Goal: Information Seeking & Learning: Compare options

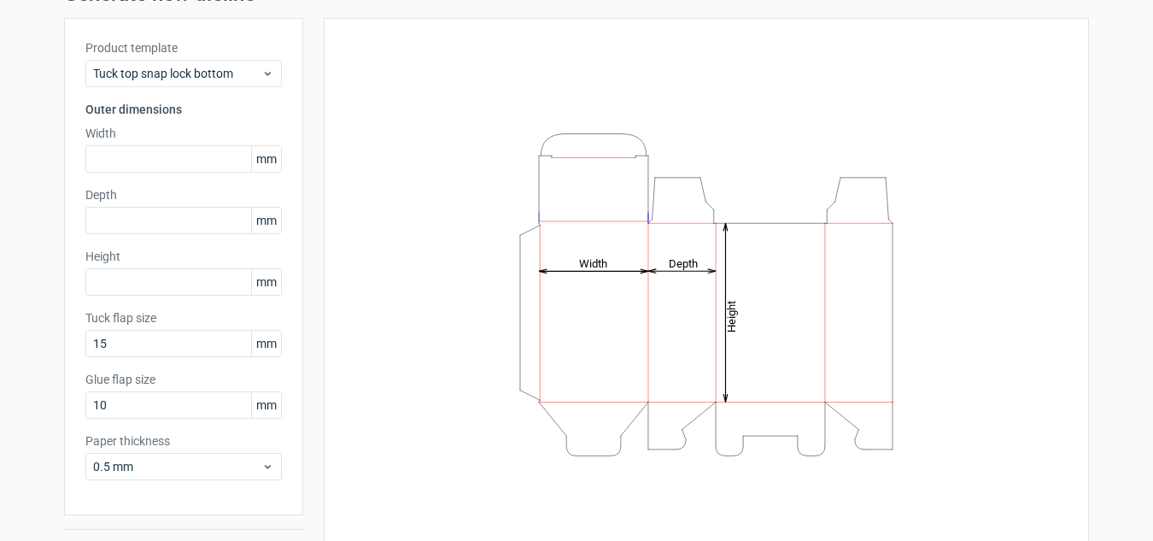
scroll to position [85, 0]
click at [226, 71] on span "Tuck top snap lock bottom" at bounding box center [177, 72] width 168 height 17
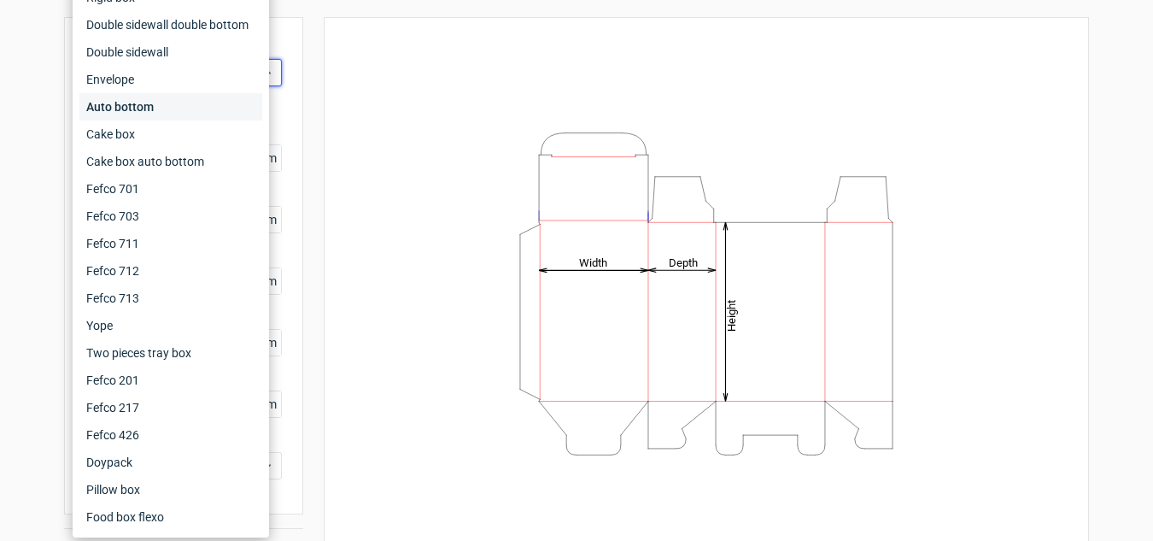
scroll to position [57, 0]
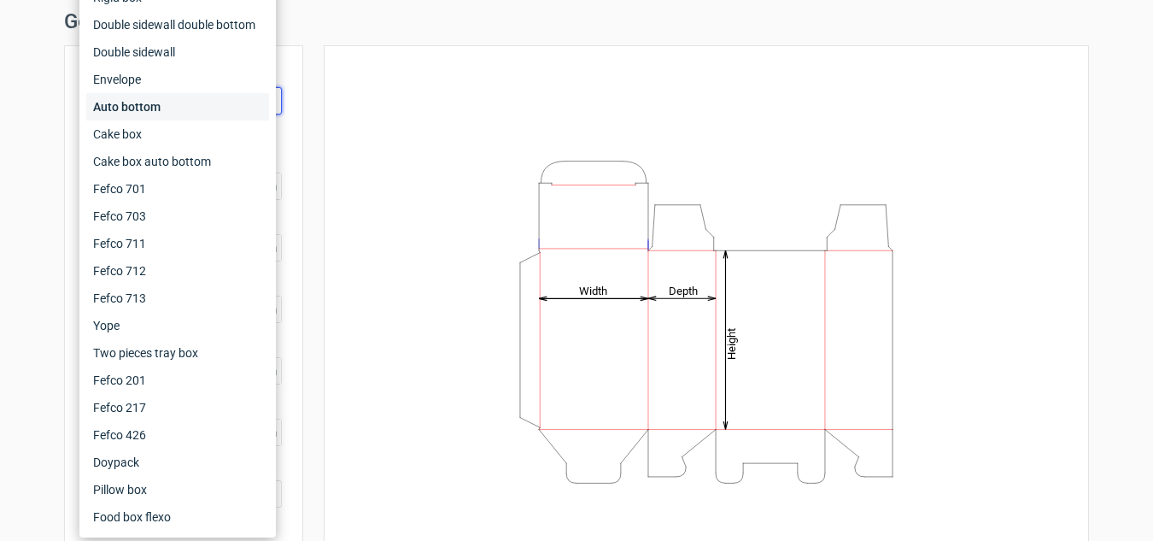
click at [174, 108] on div "Auto bottom" at bounding box center [177, 106] width 183 height 27
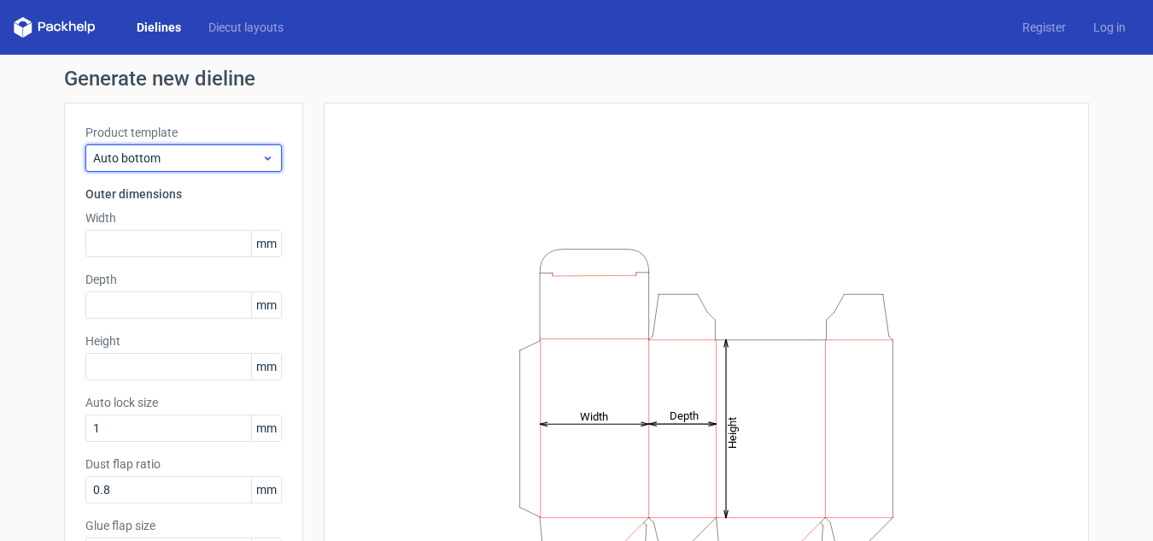
click at [174, 154] on span "Auto bottom" at bounding box center [177, 157] width 168 height 17
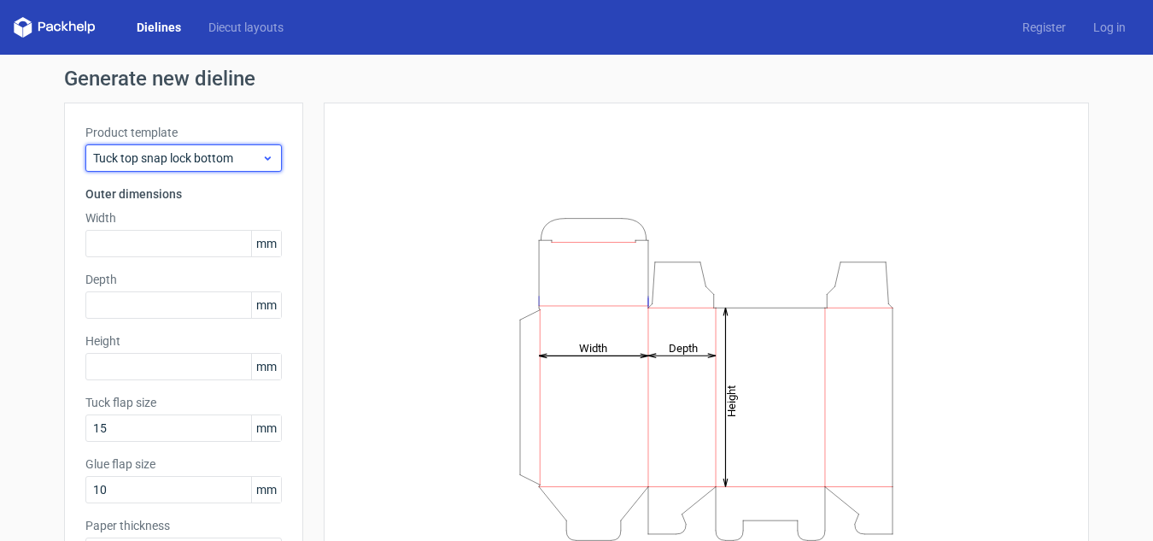
click at [265, 158] on icon at bounding box center [267, 158] width 13 height 14
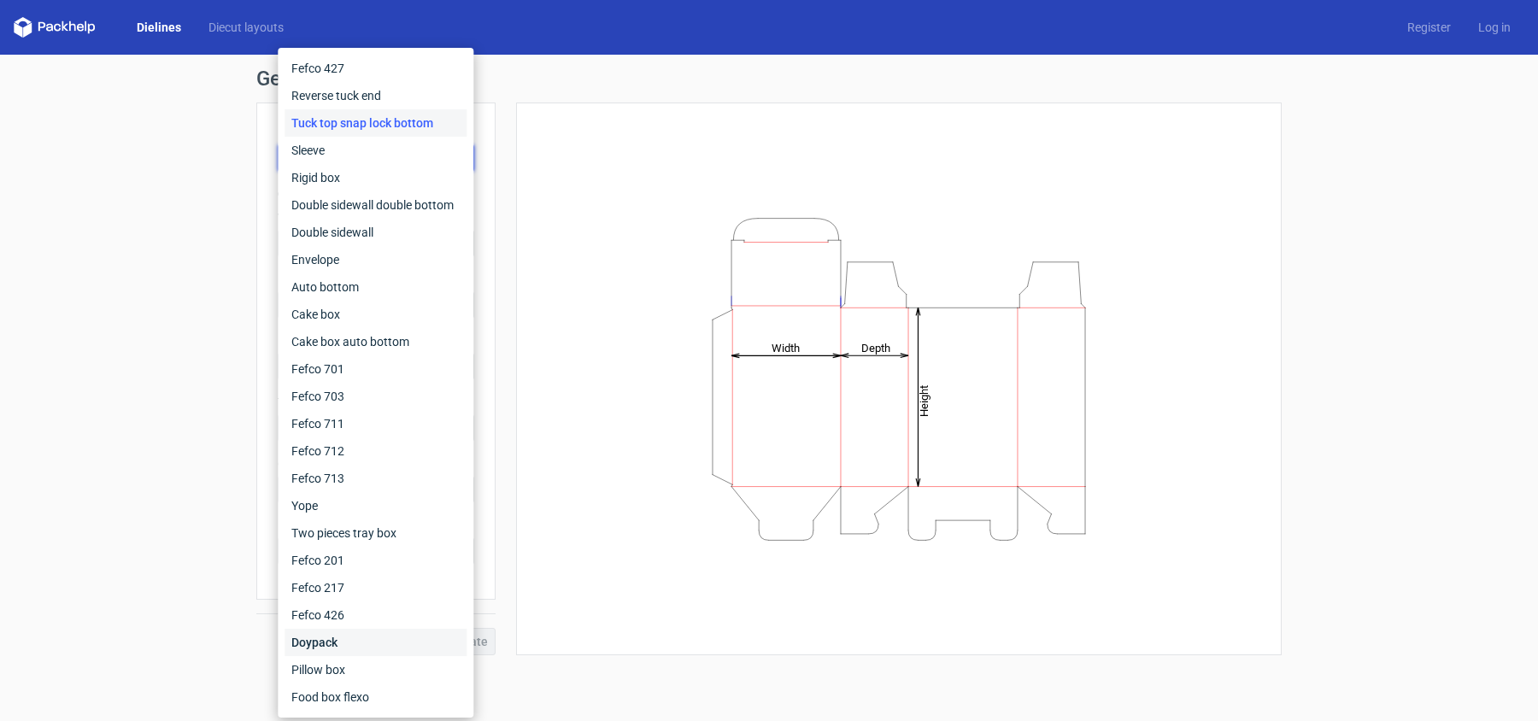
click at [370, 540] on div "Doypack" at bounding box center [375, 642] width 182 height 27
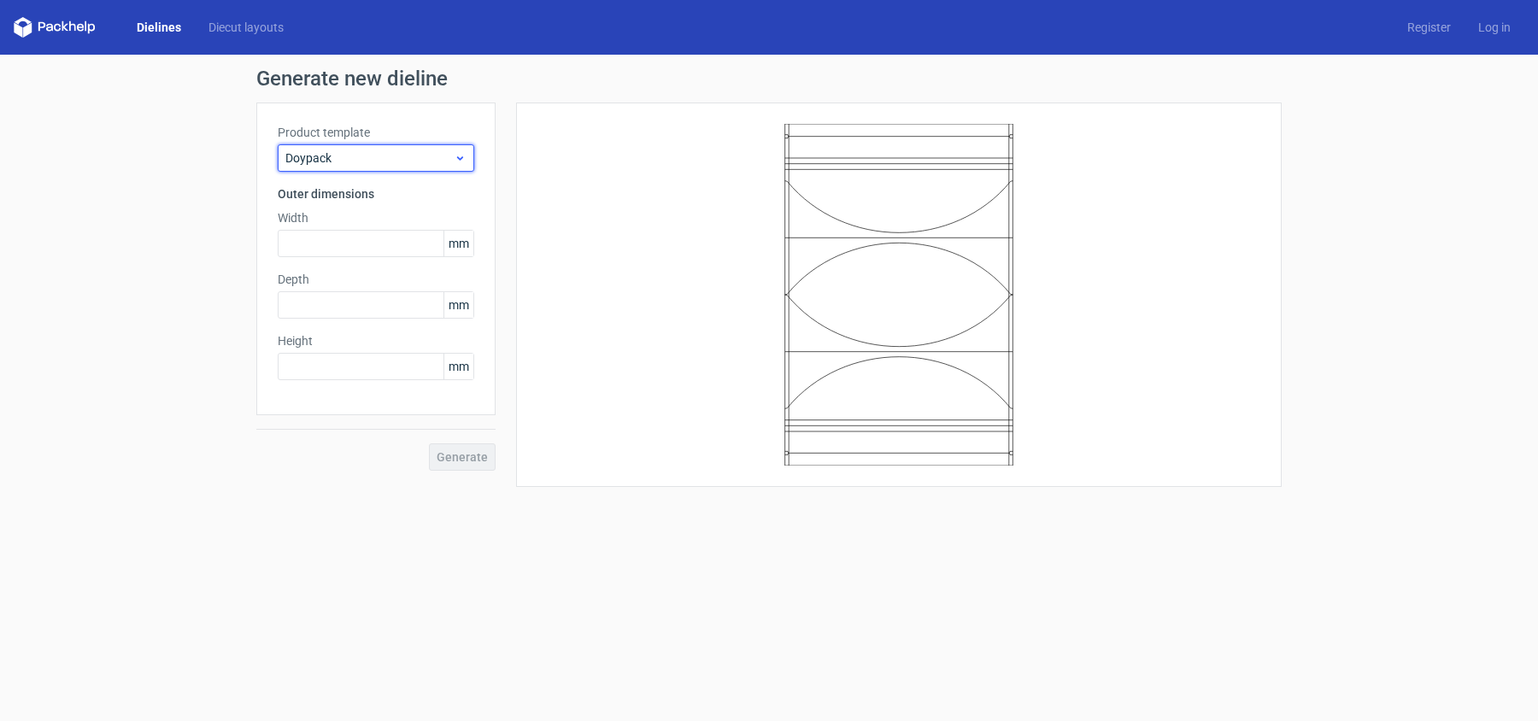
click at [421, 159] on span "Doypack" at bounding box center [369, 157] width 168 height 17
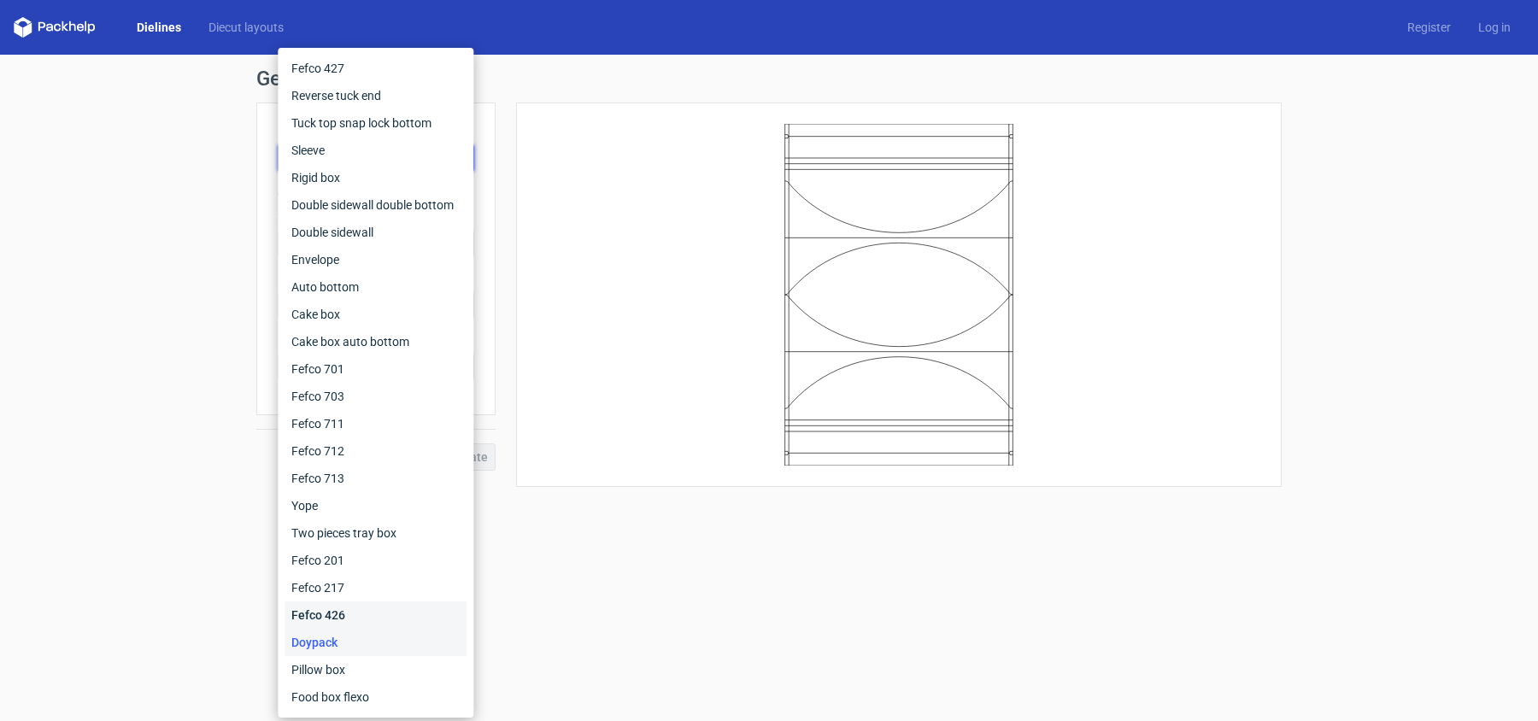
click at [339, 540] on div "Fefco 426" at bounding box center [375, 614] width 182 height 27
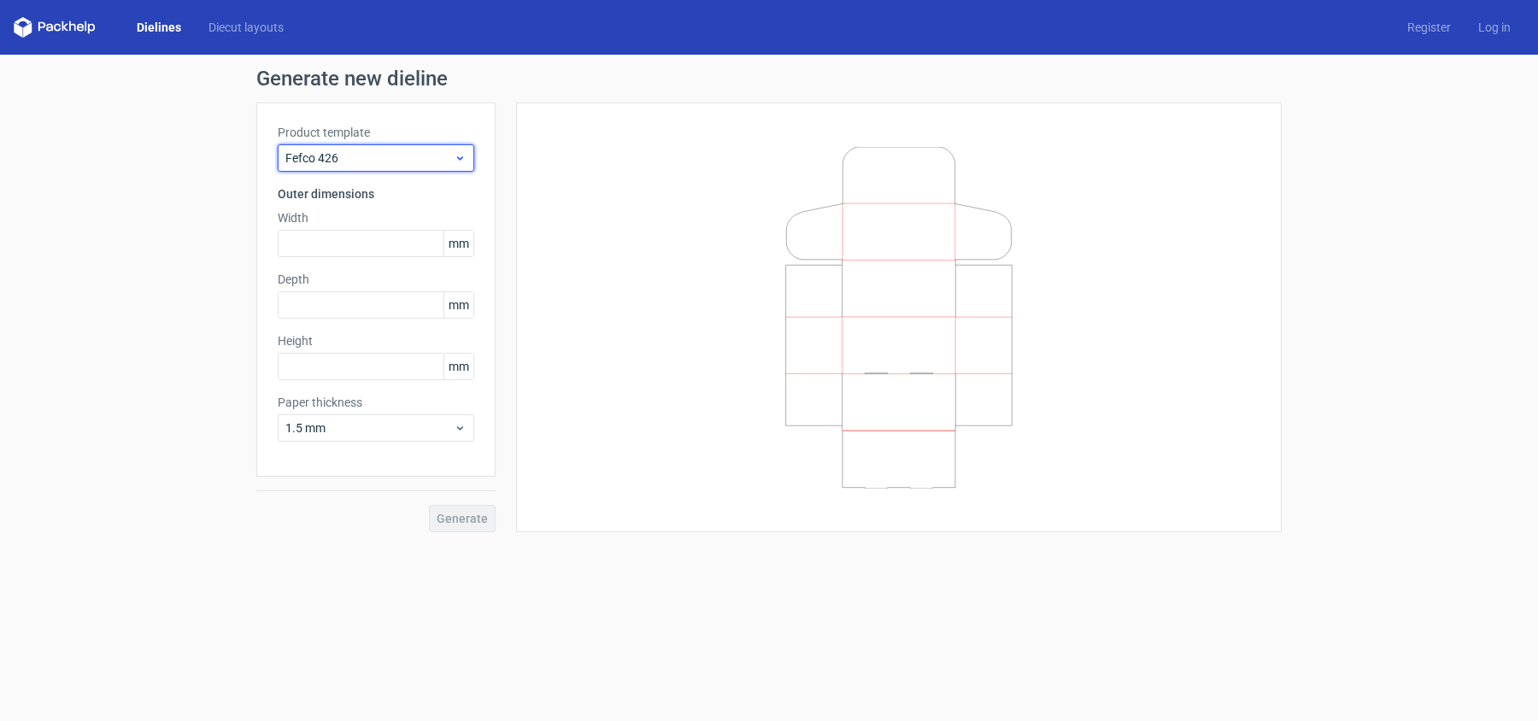
click at [366, 151] on span "Fefco 426" at bounding box center [369, 157] width 168 height 17
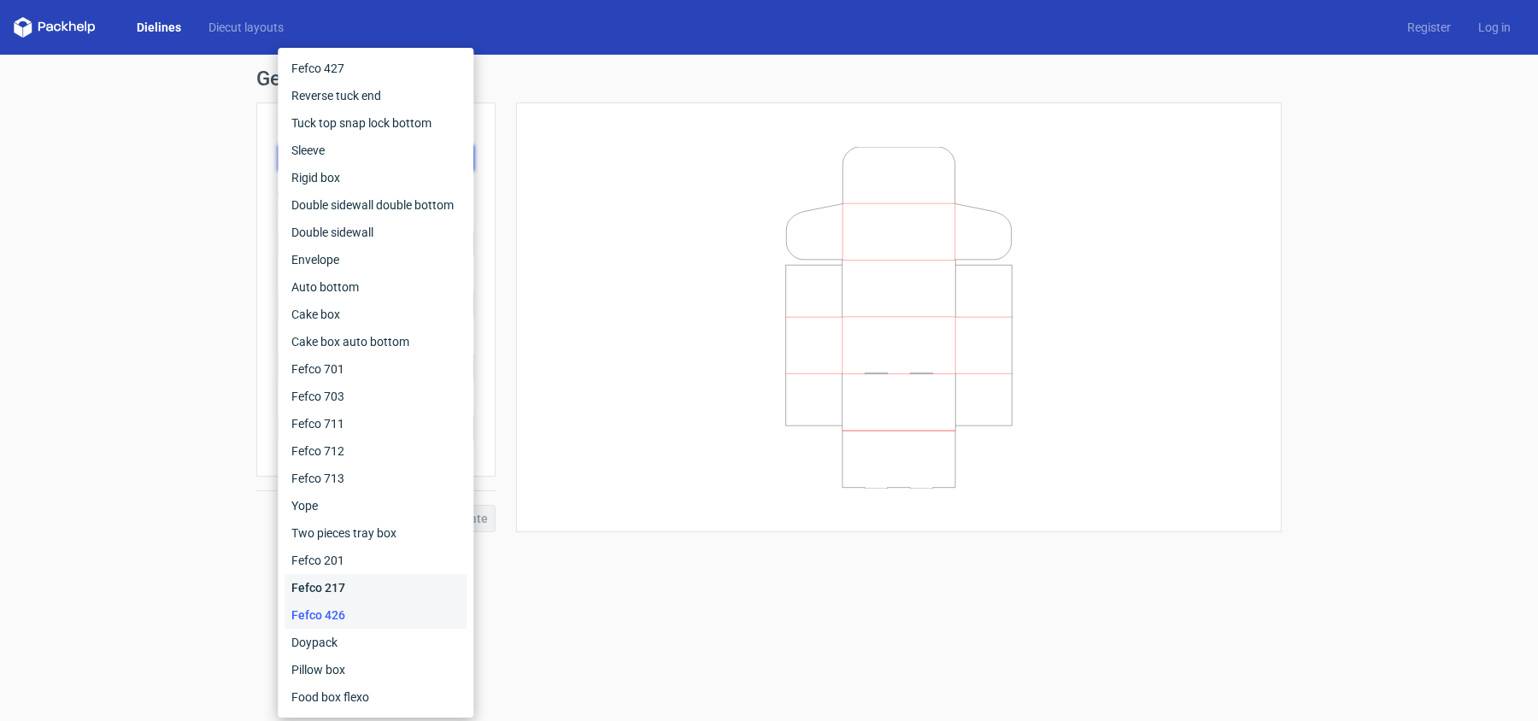
click at [360, 540] on div "Fefco 217" at bounding box center [375, 587] width 182 height 27
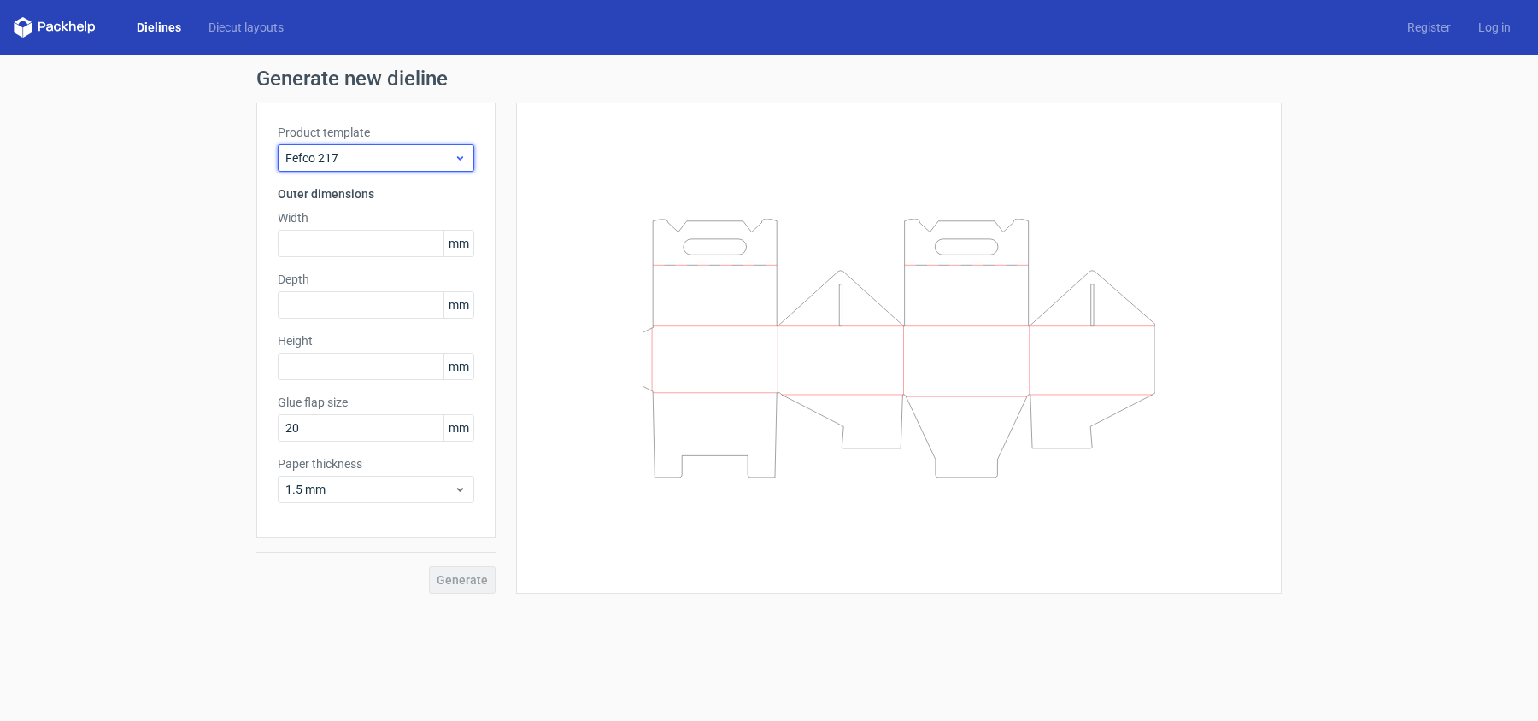
click at [405, 161] on span "Fefco 217" at bounding box center [369, 157] width 168 height 17
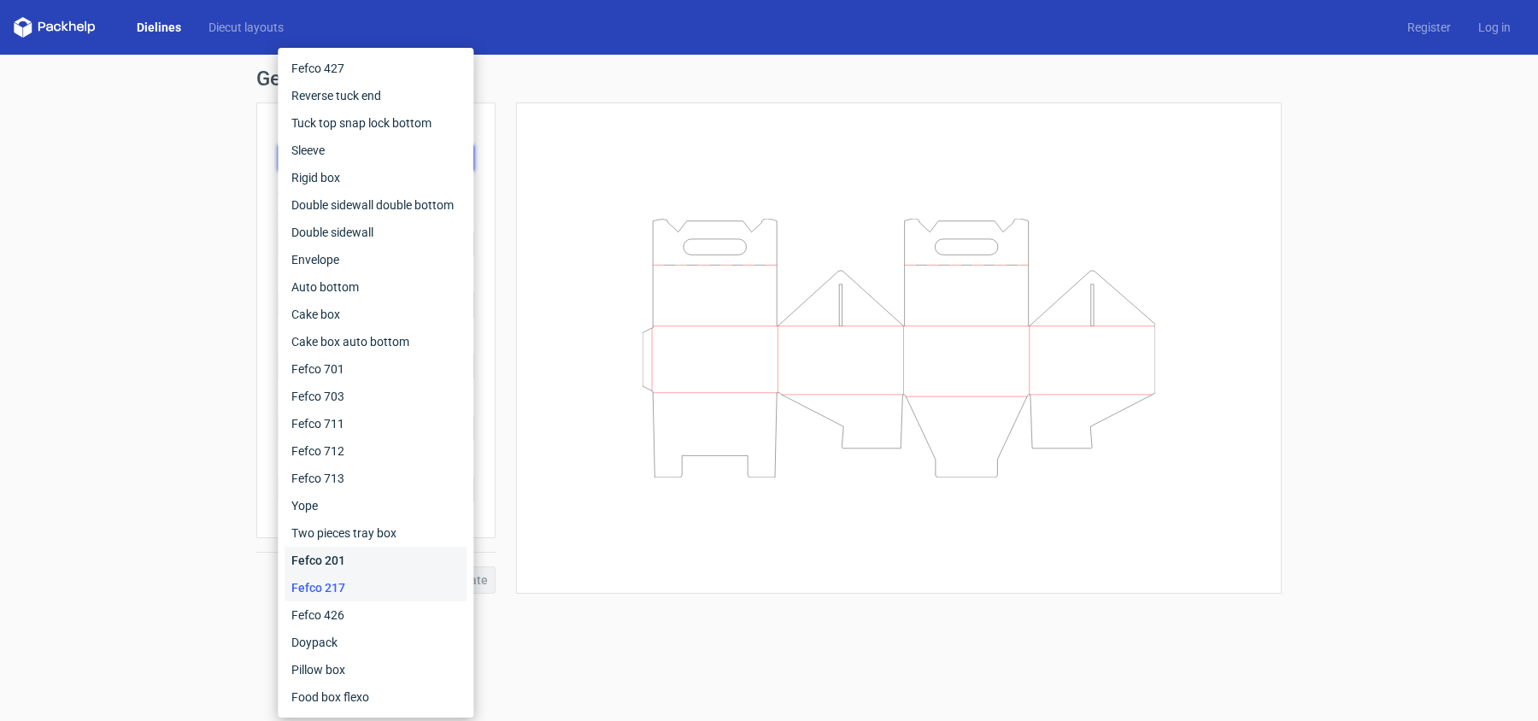
click at [349, 540] on div "Fefco 201" at bounding box center [375, 560] width 182 height 27
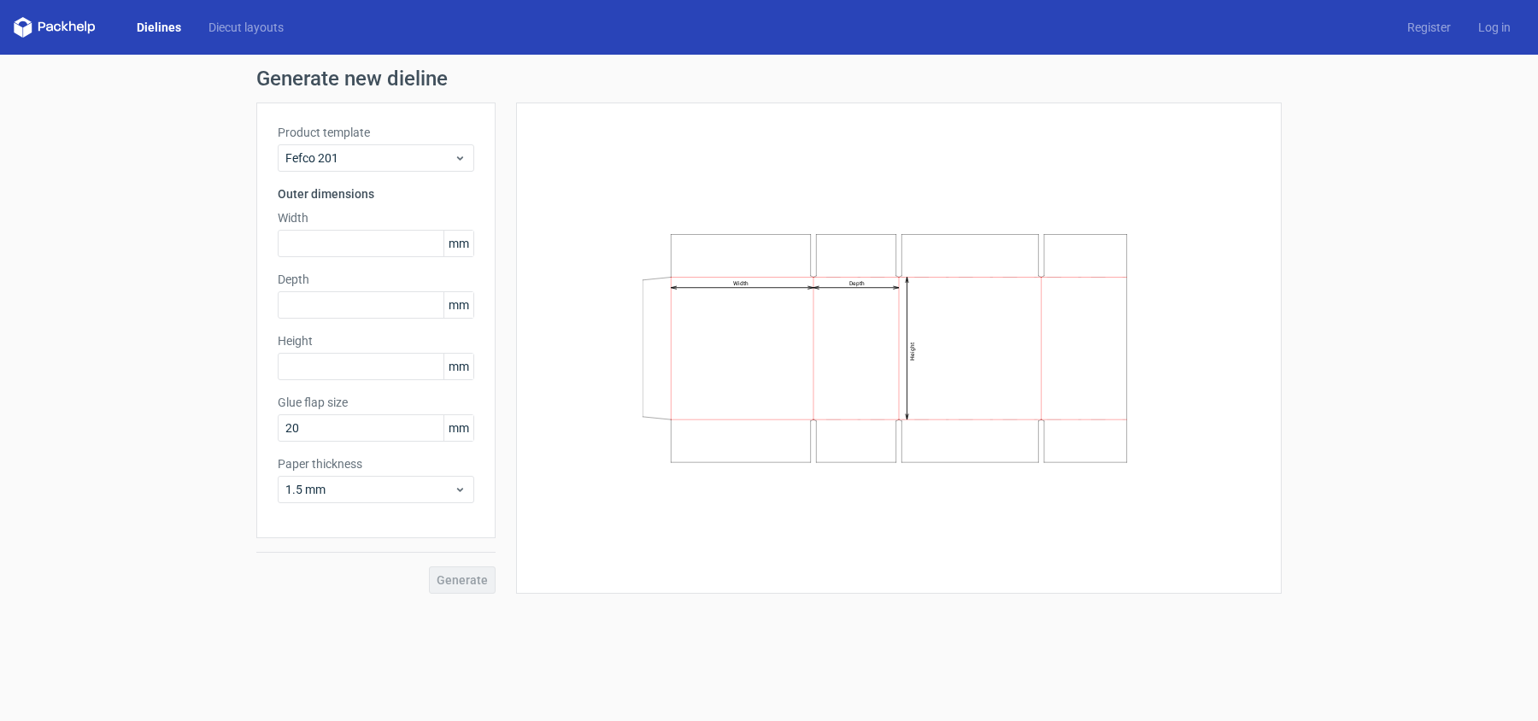
click at [373, 142] on div "Product template Fefco 201" at bounding box center [376, 148] width 196 height 48
click at [388, 159] on span "Fefco 201" at bounding box center [369, 157] width 168 height 17
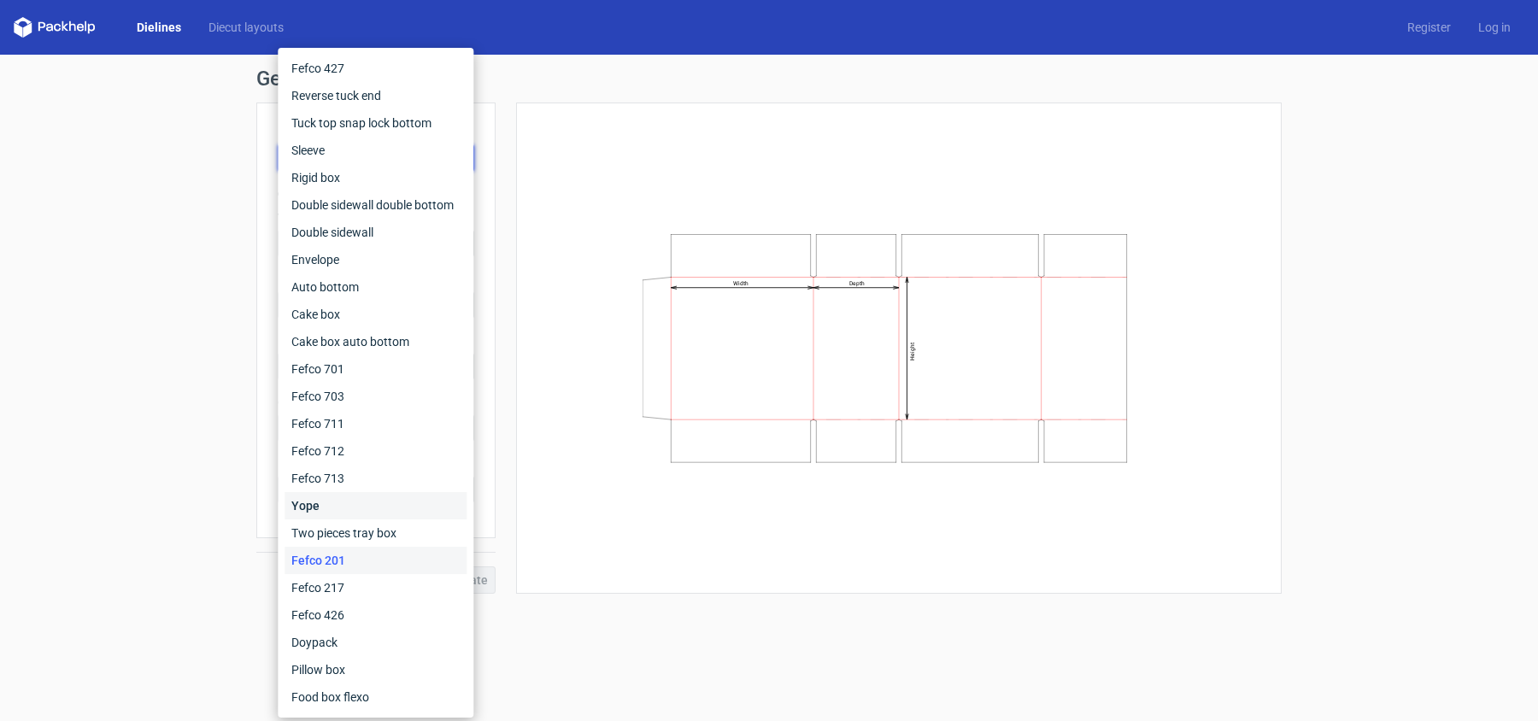
click at [332, 504] on div "Yope" at bounding box center [375, 505] width 182 height 27
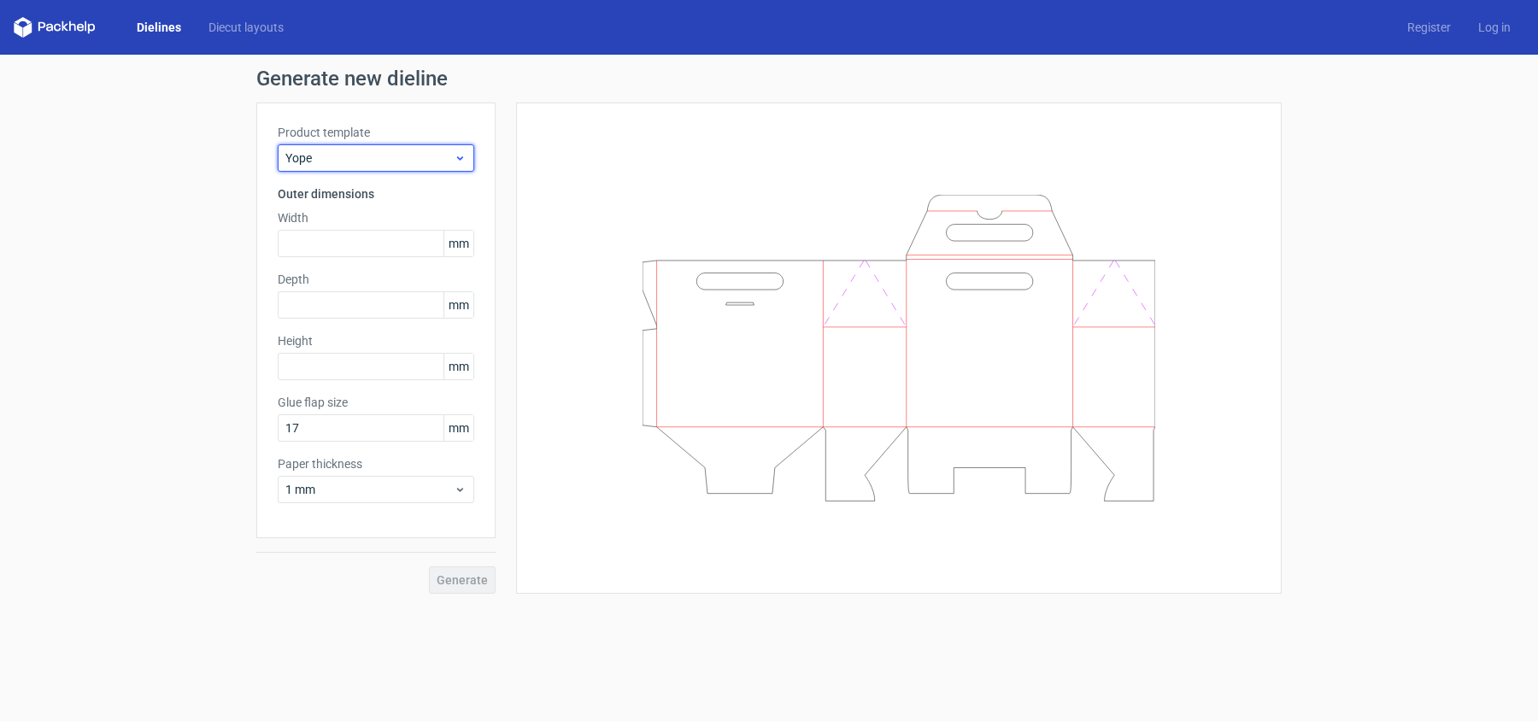
click at [439, 164] on span "Yope" at bounding box center [369, 157] width 168 height 17
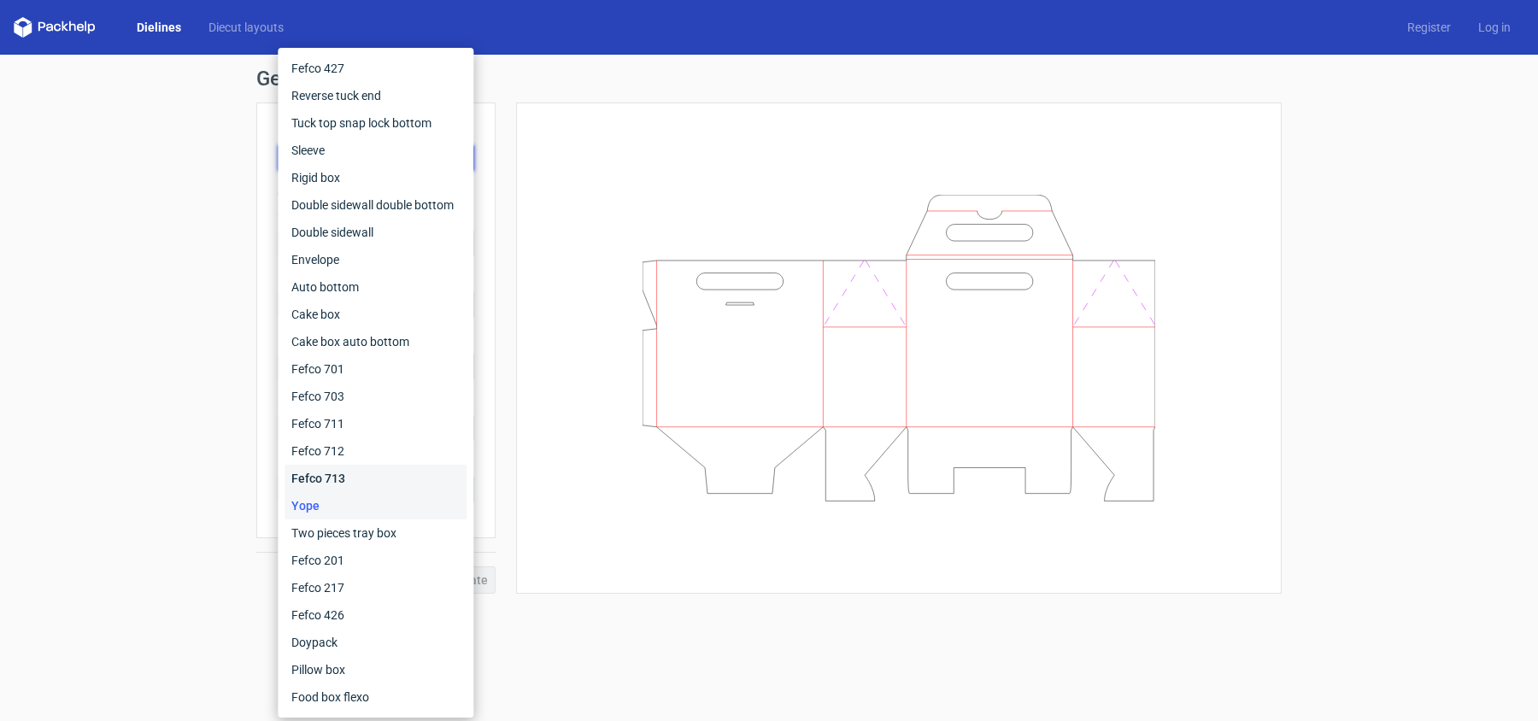
click at [335, 472] on div "Fefco 713" at bounding box center [375, 478] width 182 height 27
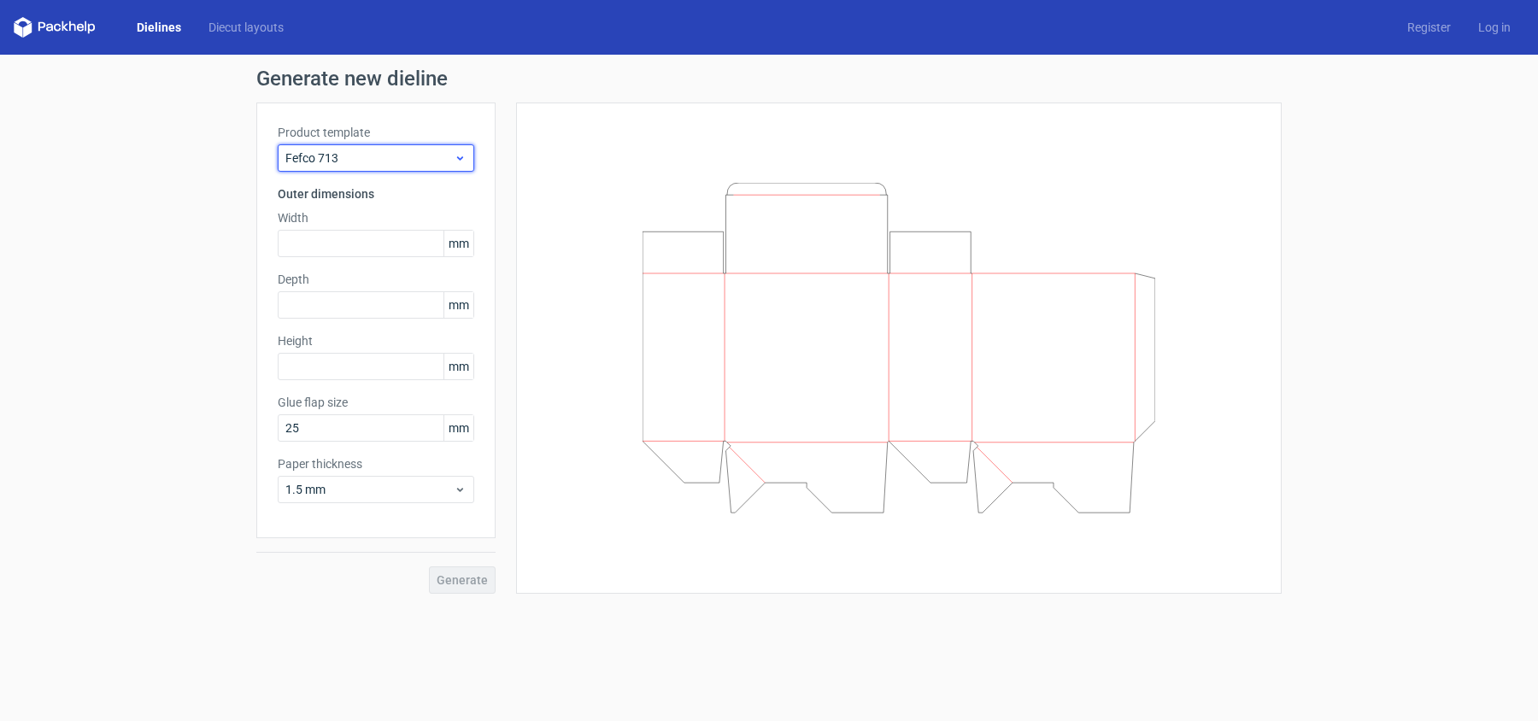
click at [422, 159] on span "Fefco 713" at bounding box center [369, 157] width 168 height 17
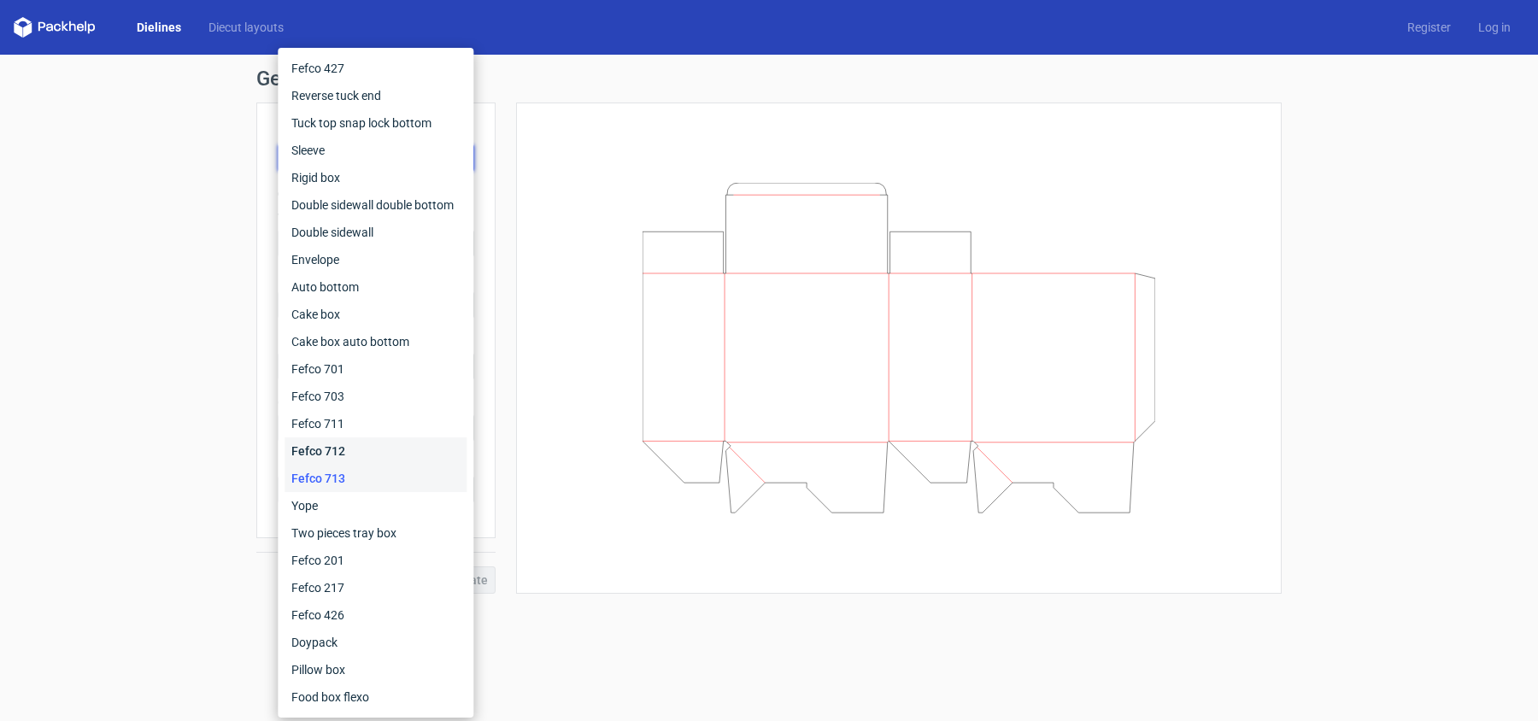
click at [354, 446] on div "Fefco 712" at bounding box center [375, 450] width 182 height 27
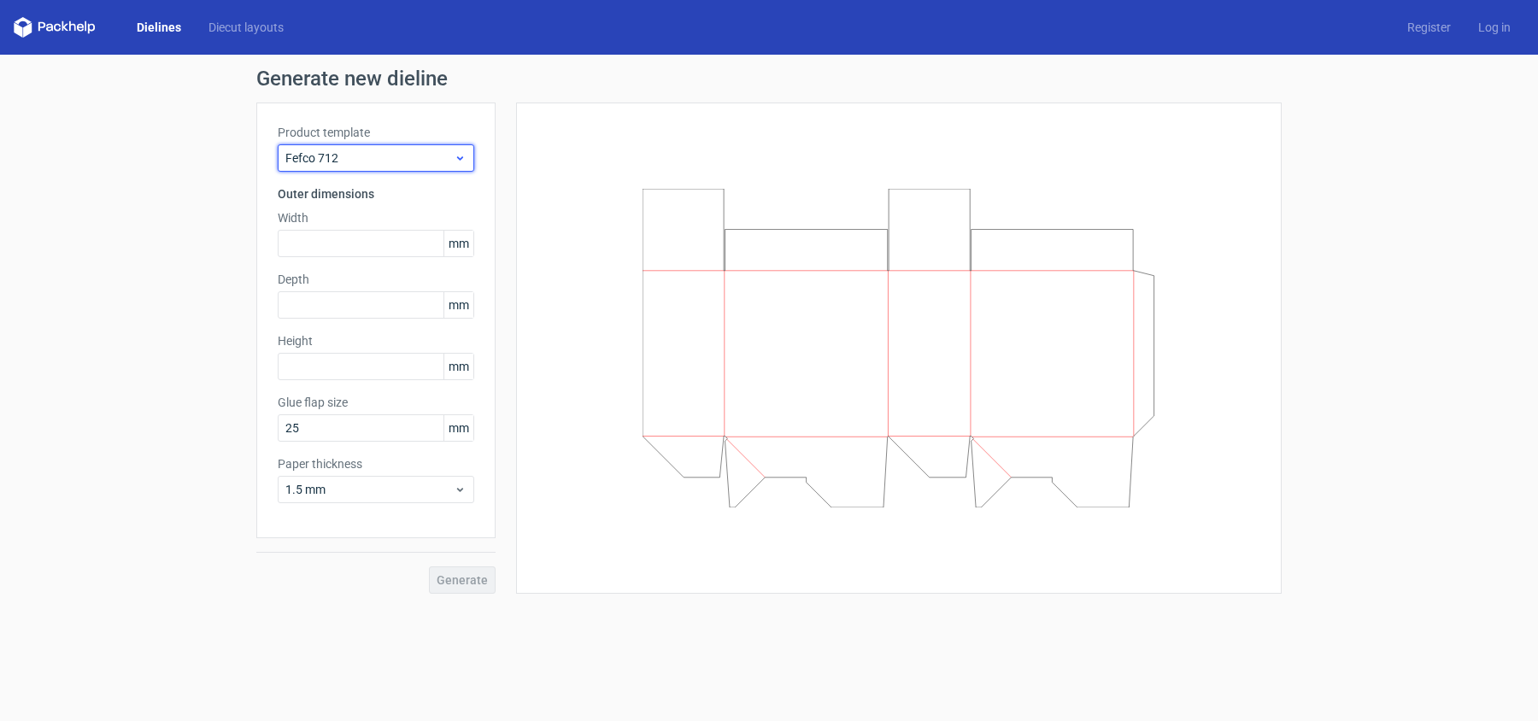
click at [412, 151] on span "Fefco 712" at bounding box center [369, 157] width 168 height 17
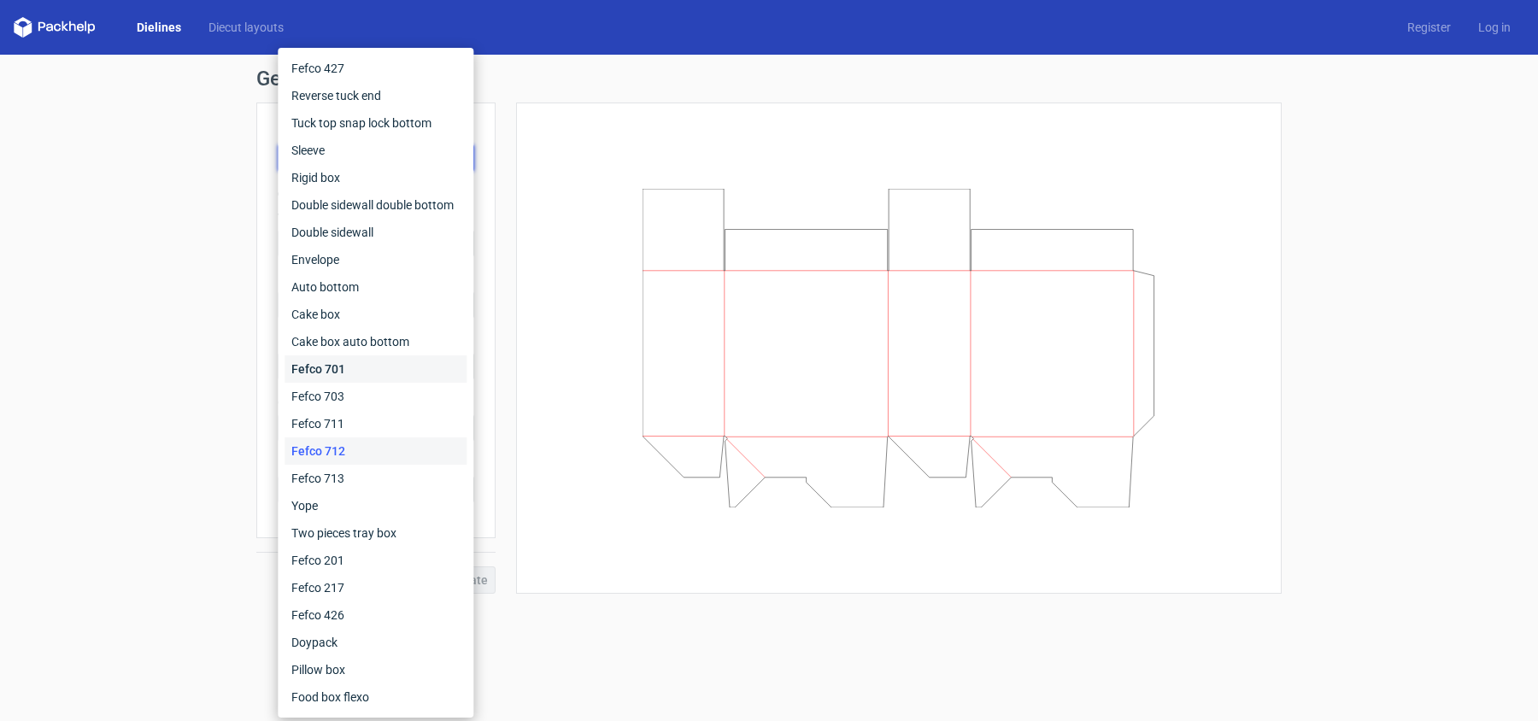
click at [366, 374] on div "Fefco 701" at bounding box center [375, 368] width 182 height 27
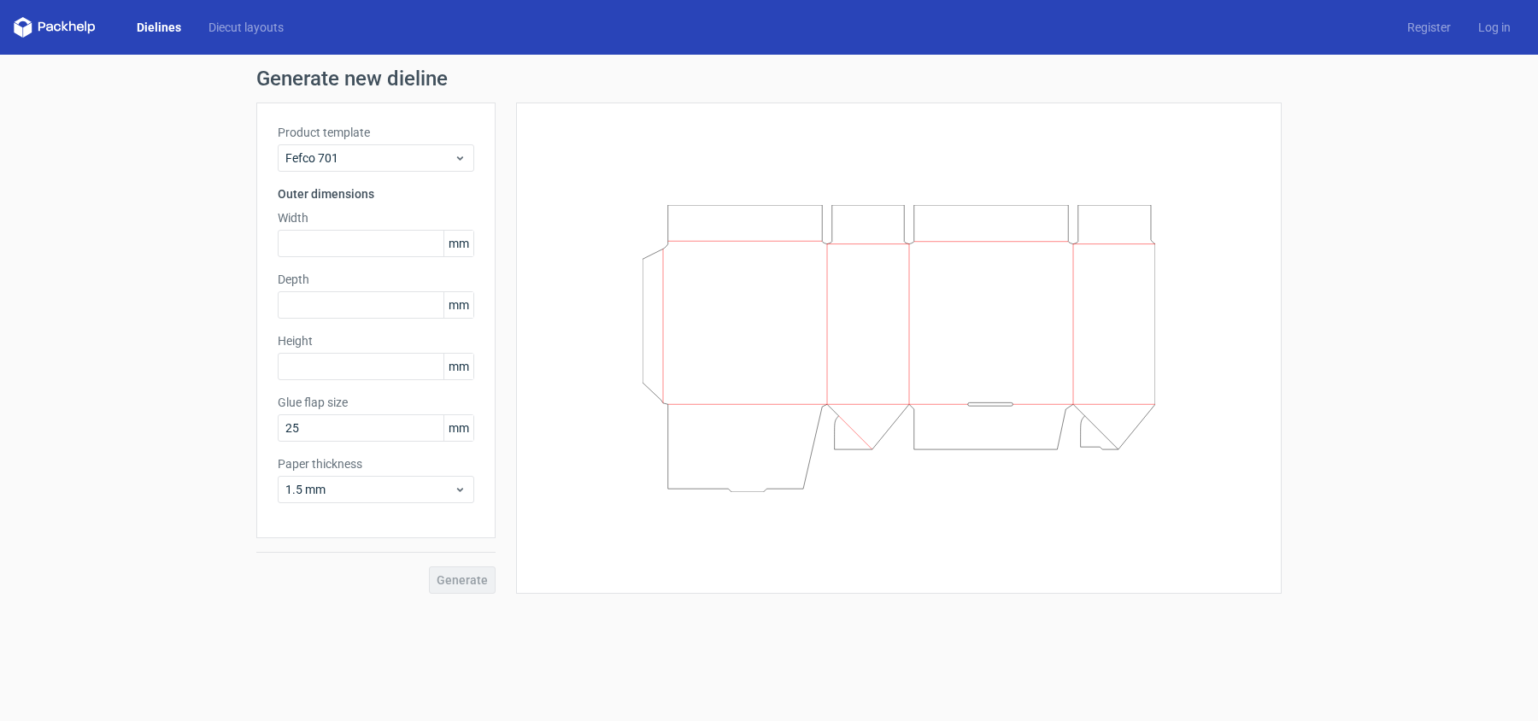
click at [417, 140] on label "Product template" at bounding box center [376, 132] width 196 height 17
click at [401, 154] on span "Fefco 701" at bounding box center [369, 157] width 168 height 17
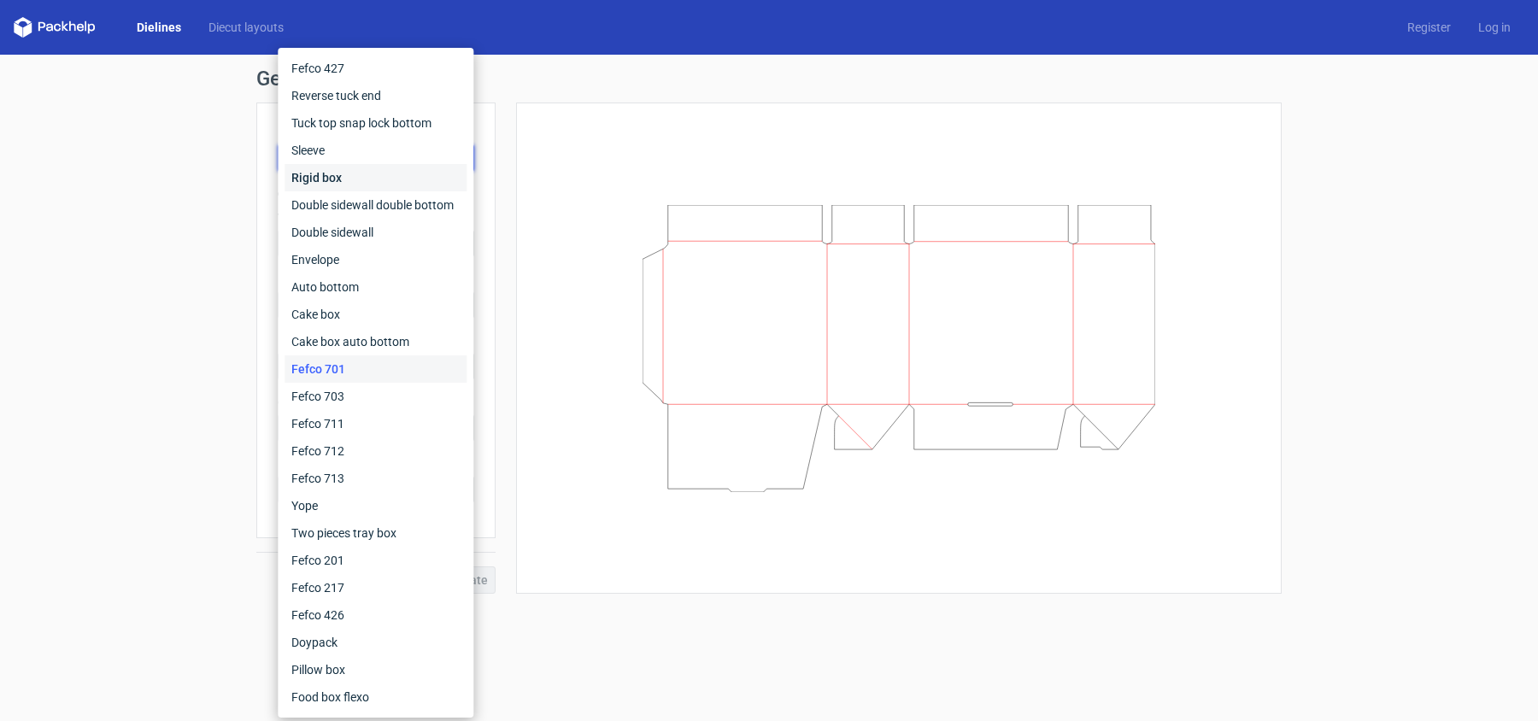
click at [387, 176] on div "Rigid box" at bounding box center [375, 177] width 182 height 27
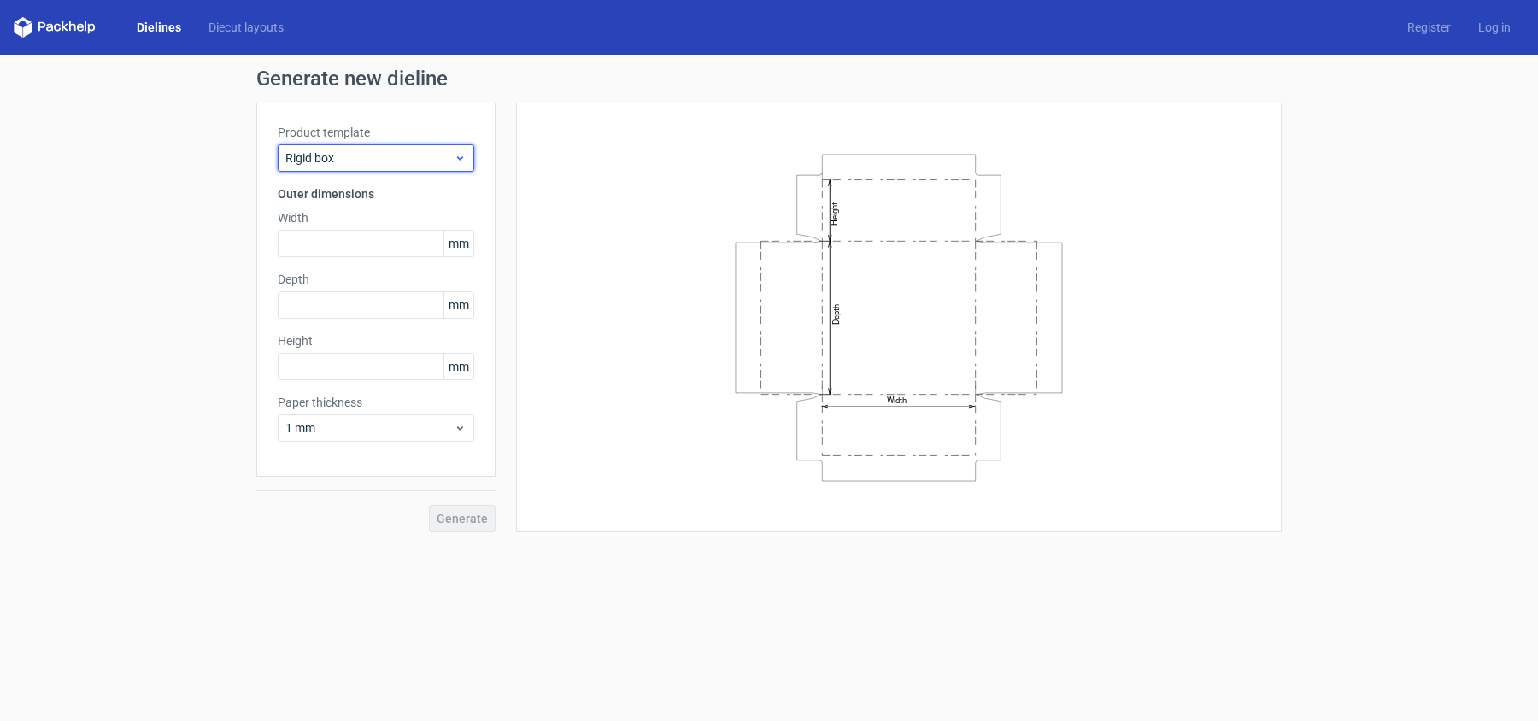
click at [390, 154] on span "Rigid box" at bounding box center [369, 157] width 168 height 17
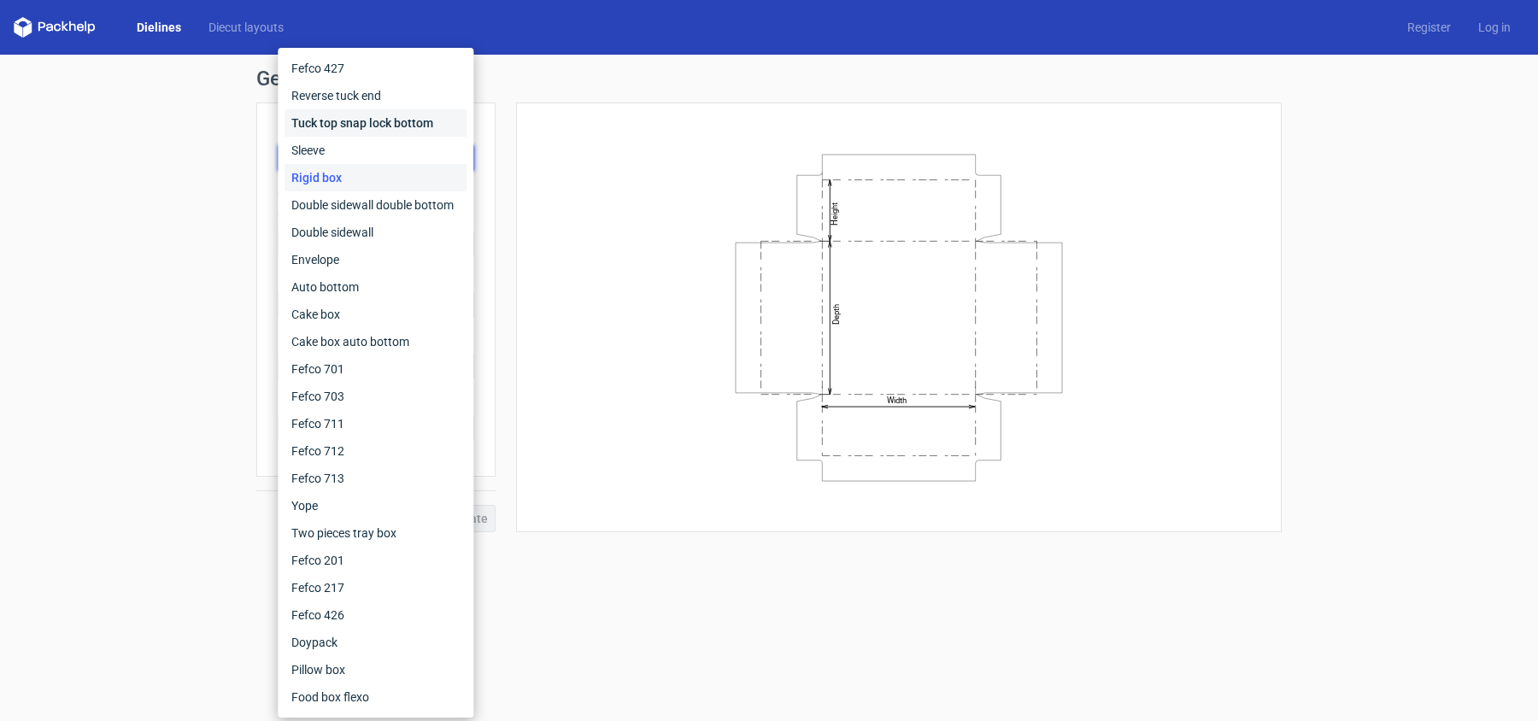
click at [384, 114] on div "Tuck top snap lock bottom" at bounding box center [375, 122] width 182 height 27
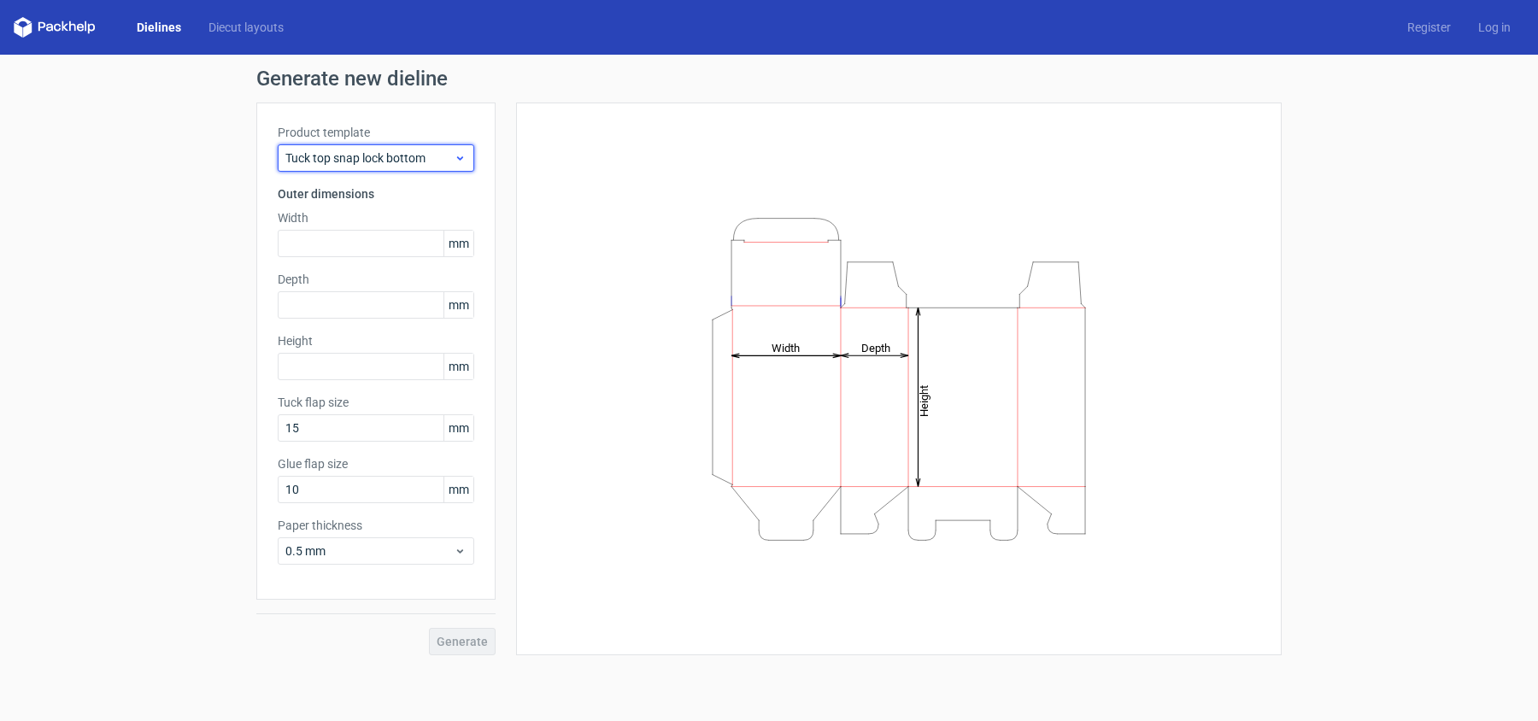
click at [386, 157] on span "Tuck top snap lock bottom" at bounding box center [369, 157] width 168 height 17
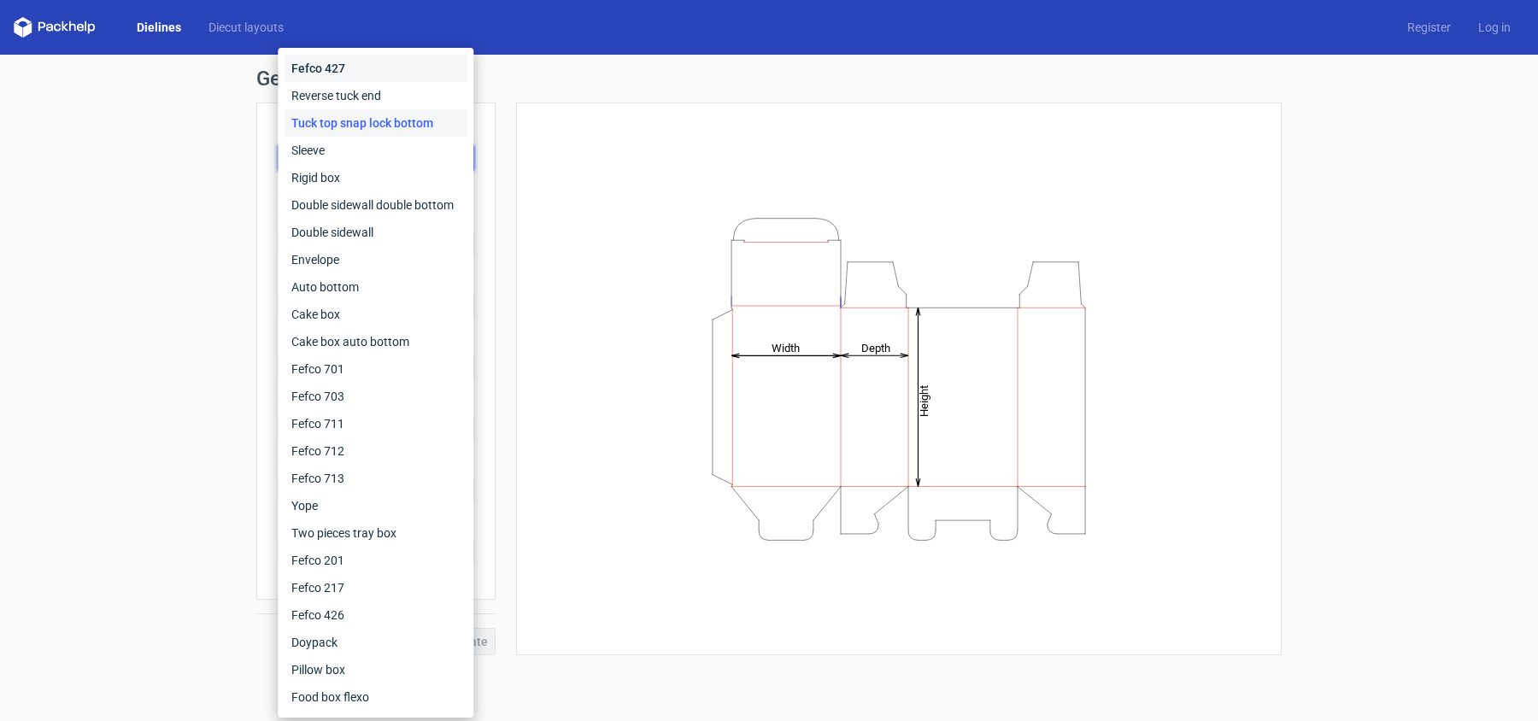
click at [364, 65] on div "Fefco 427" at bounding box center [375, 68] width 182 height 27
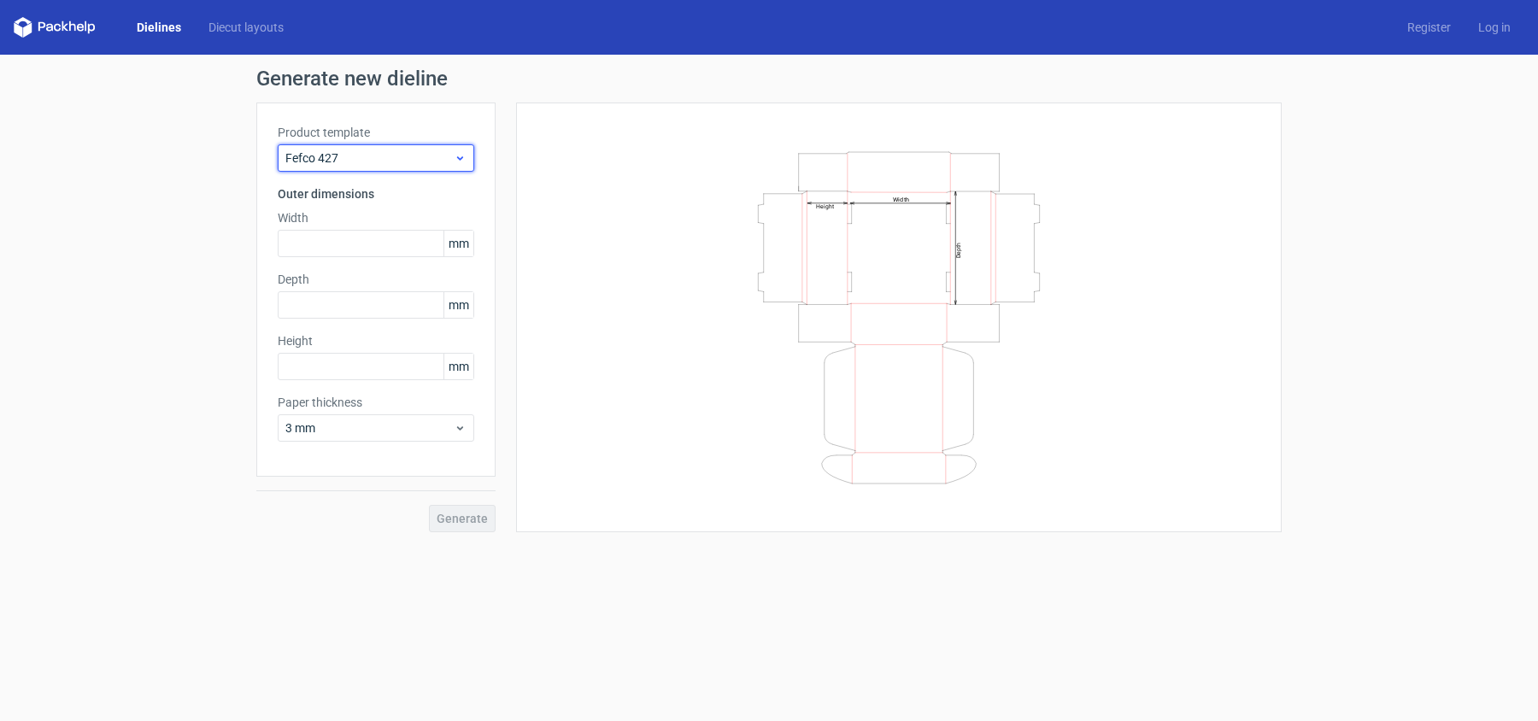
click at [398, 165] on span "Fefco 427" at bounding box center [369, 157] width 168 height 17
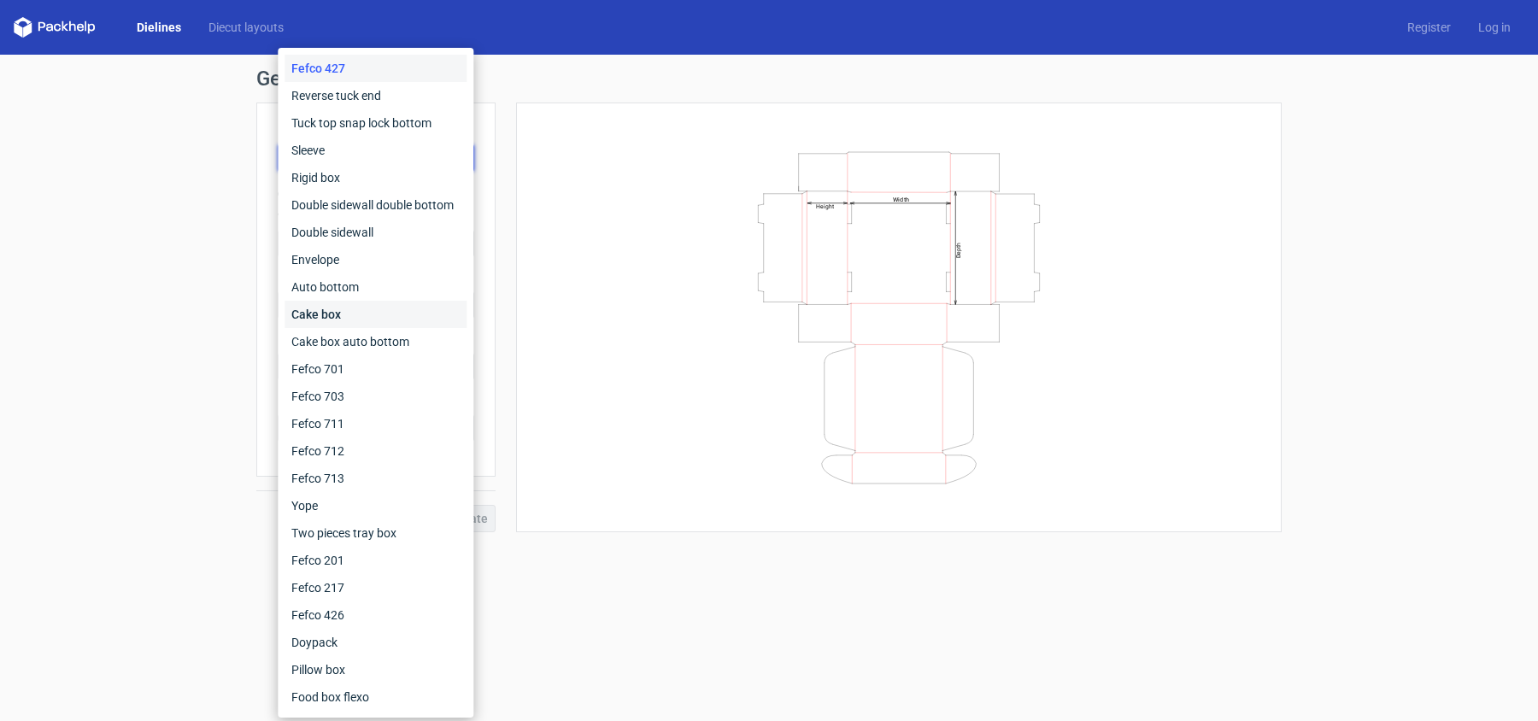
click at [347, 313] on div "Cake box" at bounding box center [375, 314] width 182 height 27
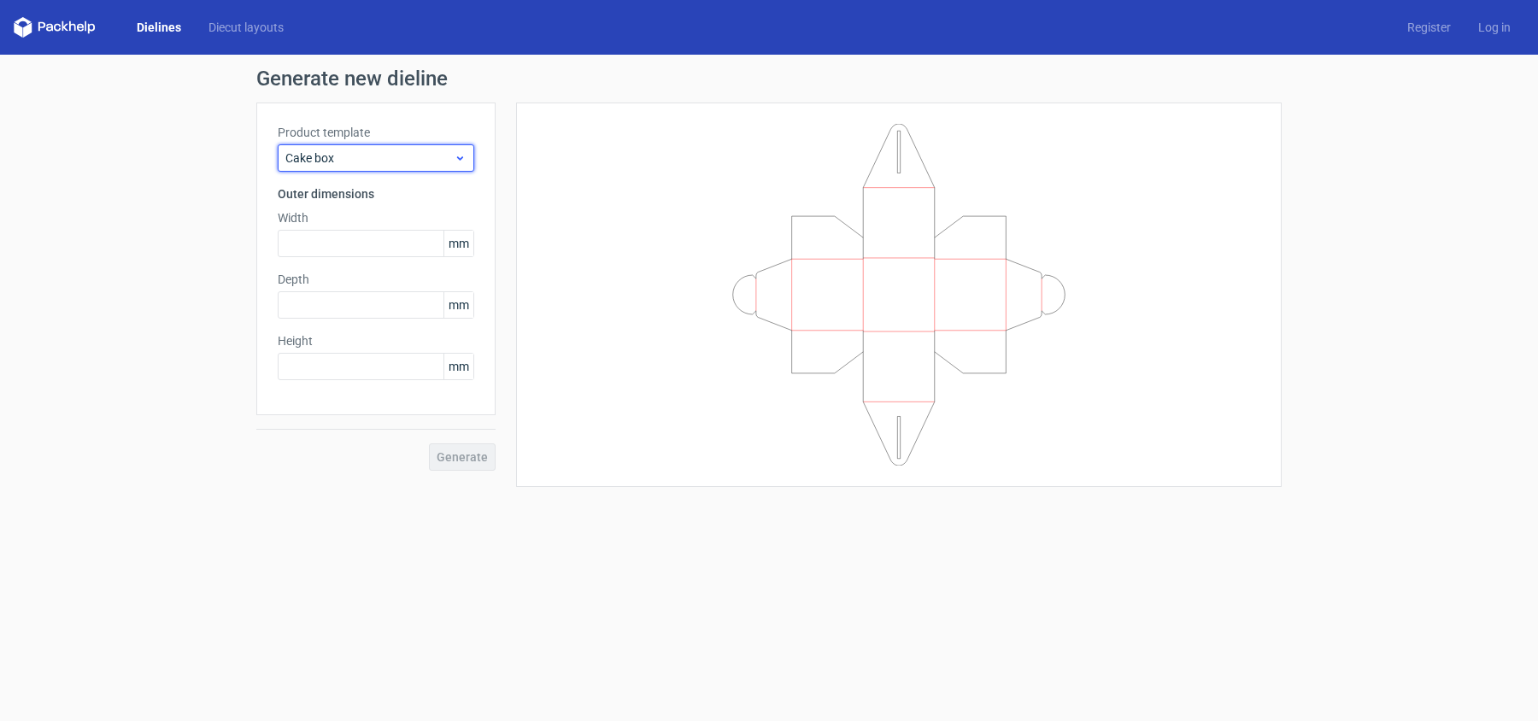
click at [371, 148] on div "Cake box" at bounding box center [376, 157] width 196 height 27
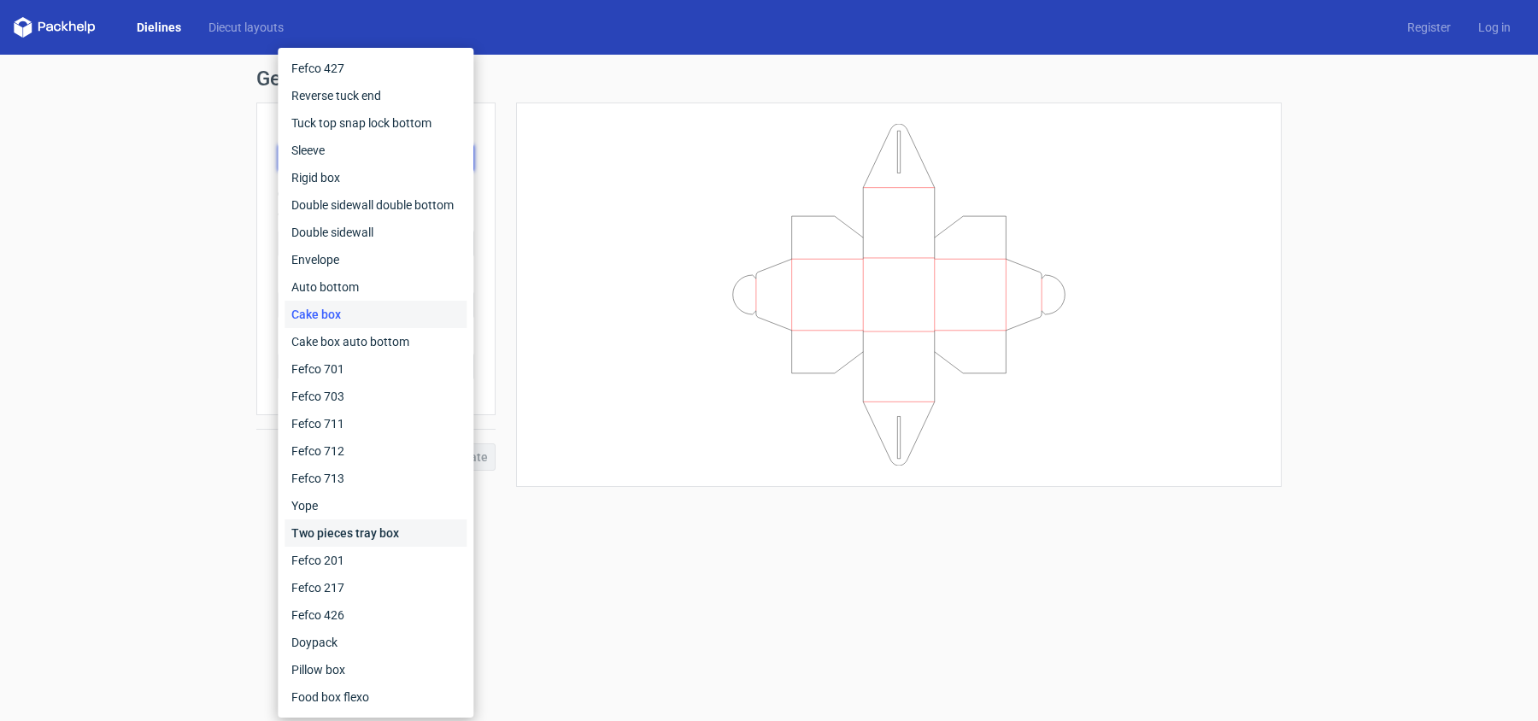
click at [390, 531] on div "Two pieces tray box" at bounding box center [375, 532] width 182 height 27
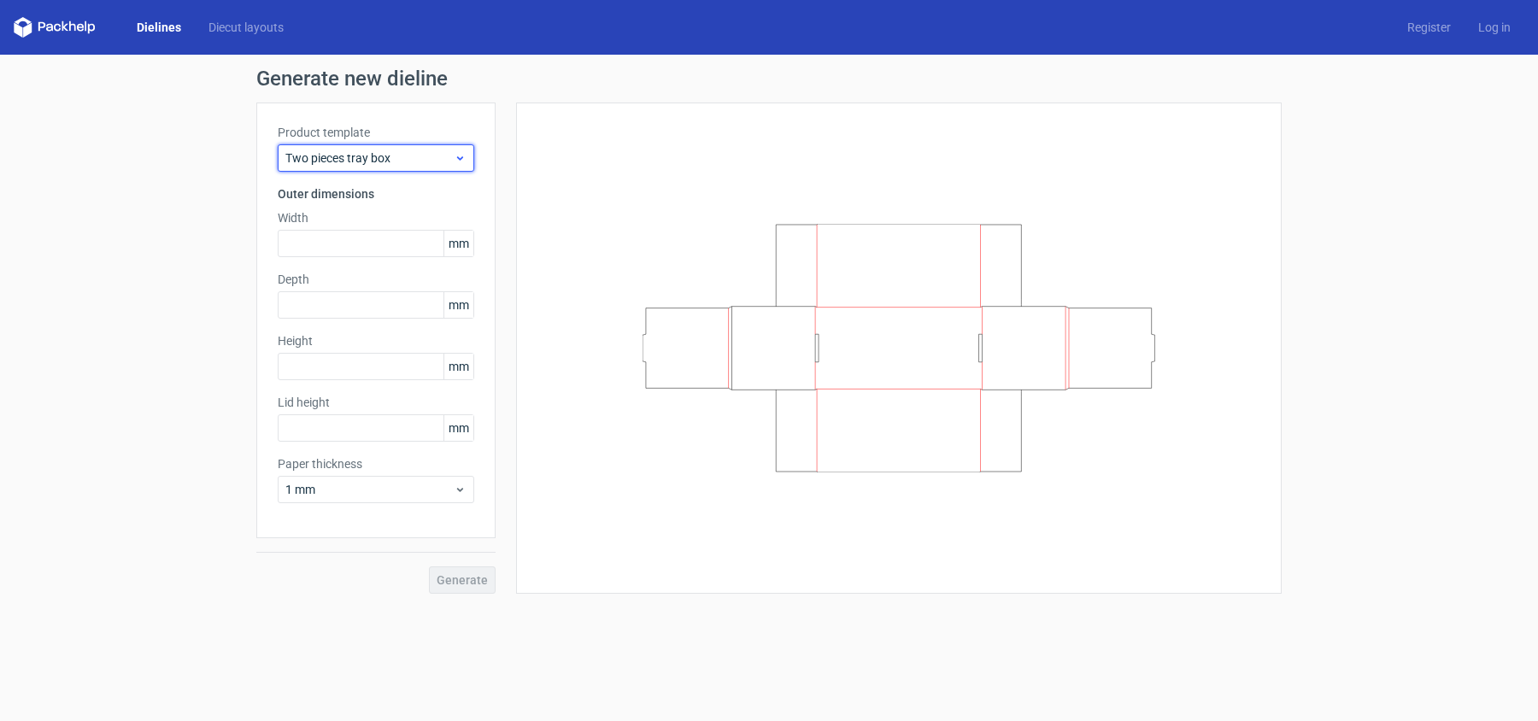
click at [393, 161] on span "Two pieces tray box" at bounding box center [369, 157] width 168 height 17
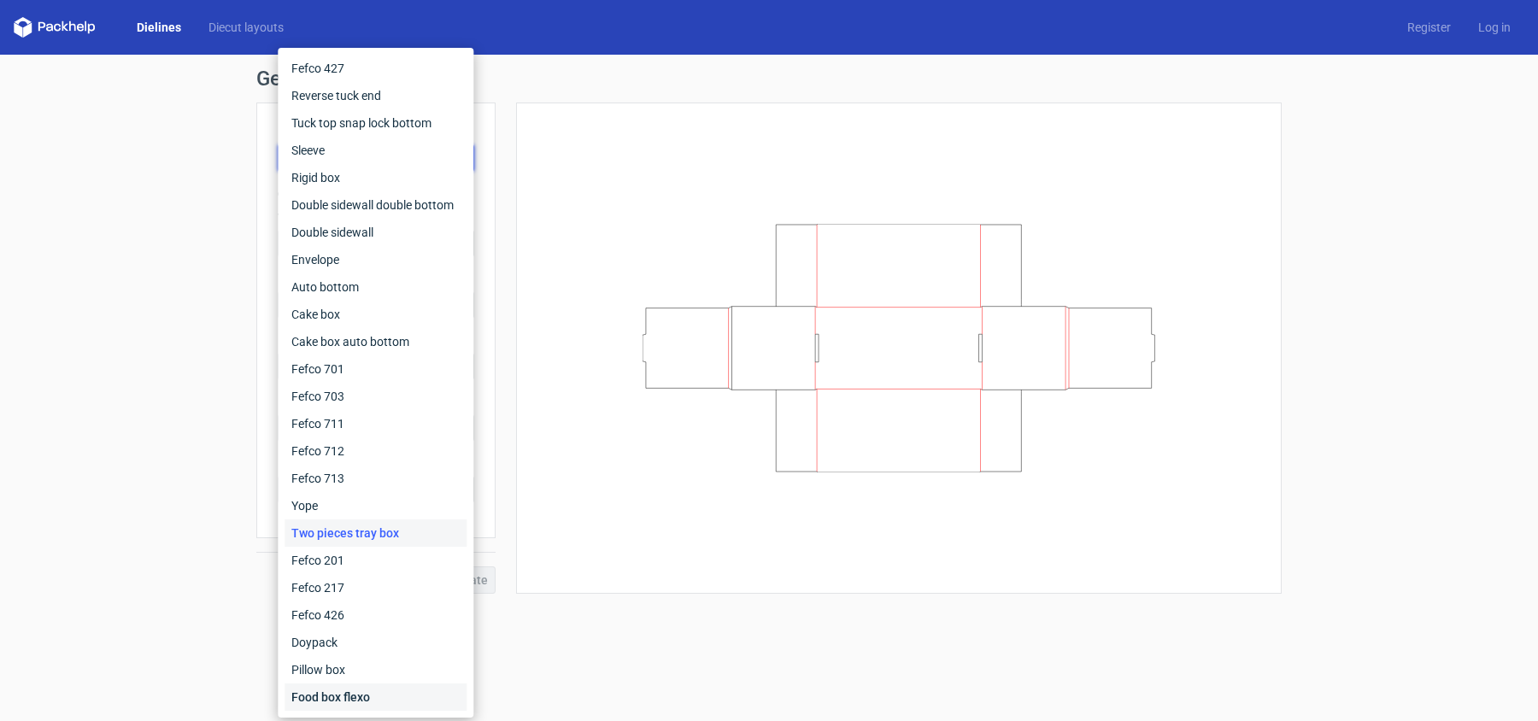
click at [371, 540] on div "Food box flexo" at bounding box center [375, 696] width 182 height 27
